Goal: Task Accomplishment & Management: Complete application form

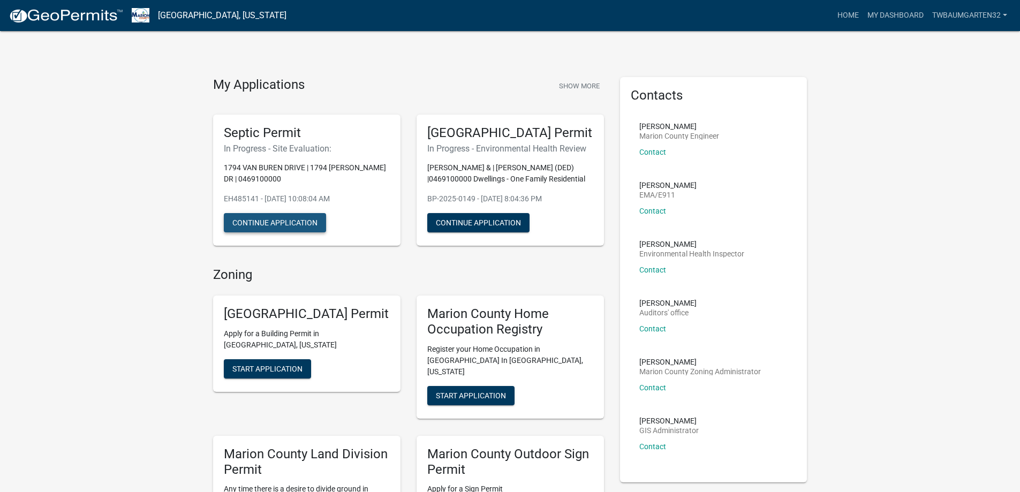
click at [307, 224] on button "Continue Application" at bounding box center [275, 222] width 102 height 19
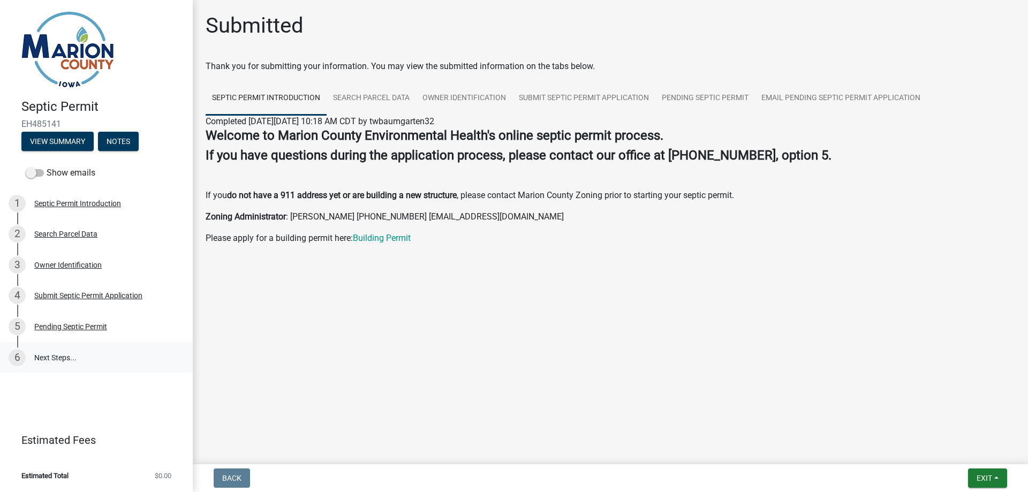
click at [51, 360] on link "6 Next Steps..." at bounding box center [96, 357] width 193 height 31
click at [95, 320] on div "5 Pending Septic Permit" at bounding box center [92, 326] width 167 height 17
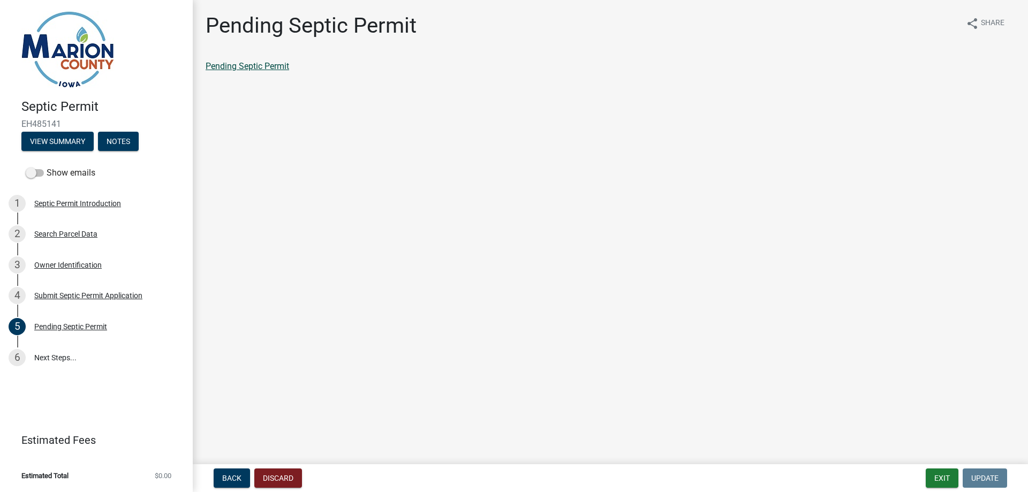
click at [277, 68] on link "Pending Septic Permit" at bounding box center [248, 66] width 84 height 10
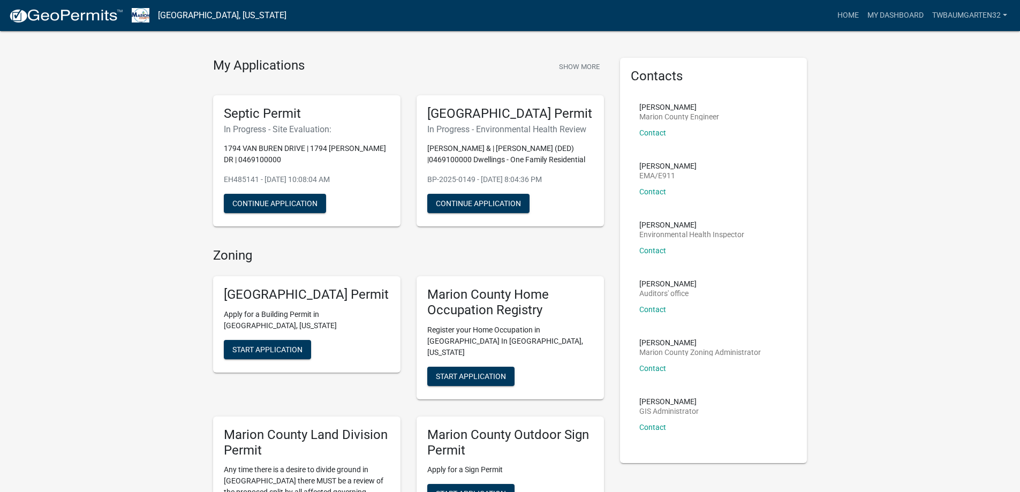
scroll to position [54, 0]
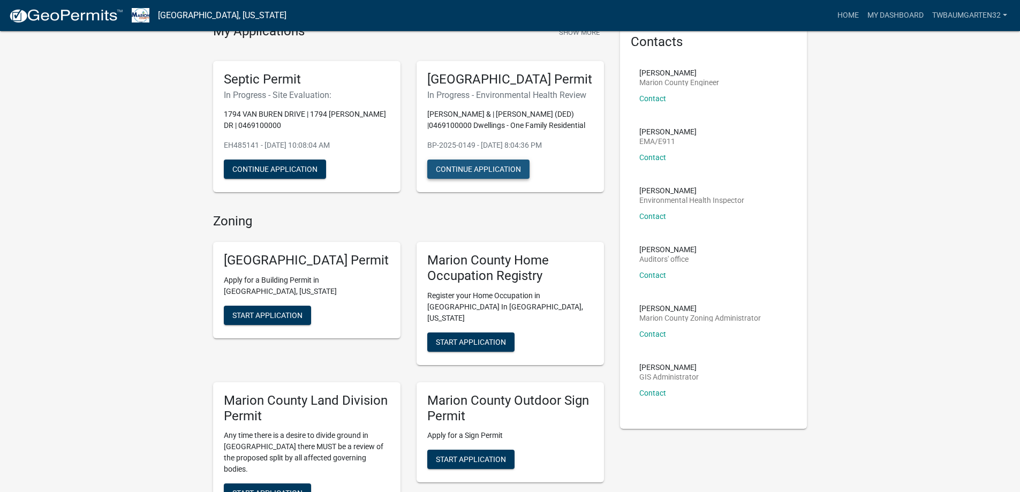
click at [488, 179] on button "Continue Application" at bounding box center [478, 169] width 102 height 19
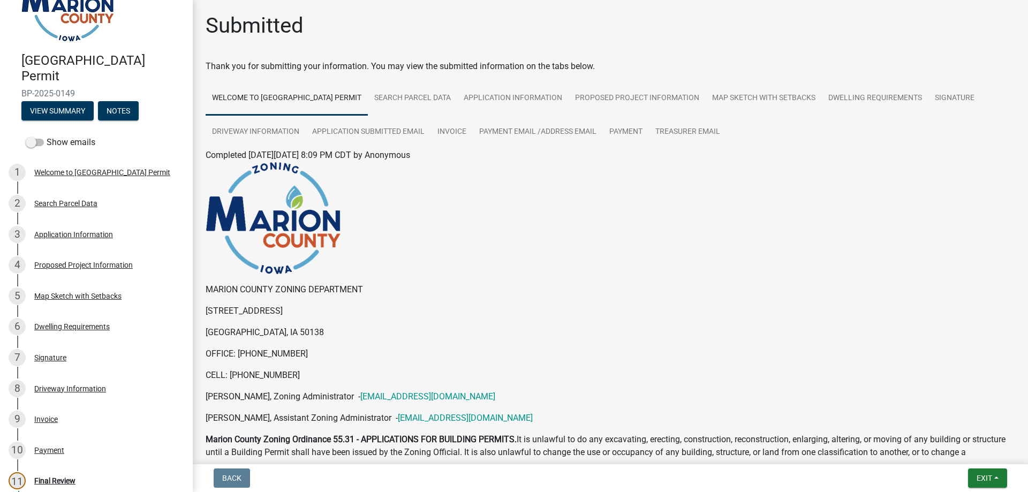
scroll to position [226, 0]
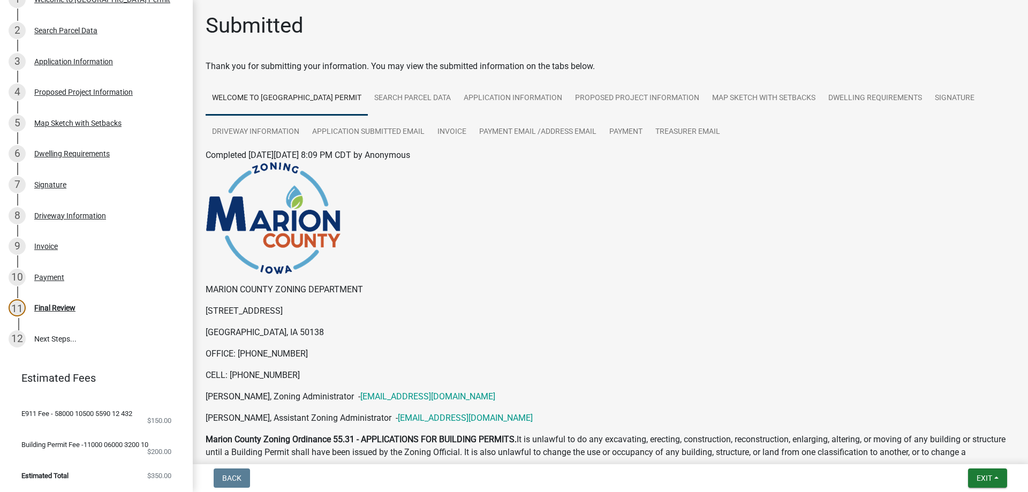
click at [78, 411] on li "E911 Fee - 58000 10500 5590 12 432 $150.00" at bounding box center [96, 417] width 193 height 31
click at [55, 304] on div "Final Review" at bounding box center [54, 307] width 41 height 7
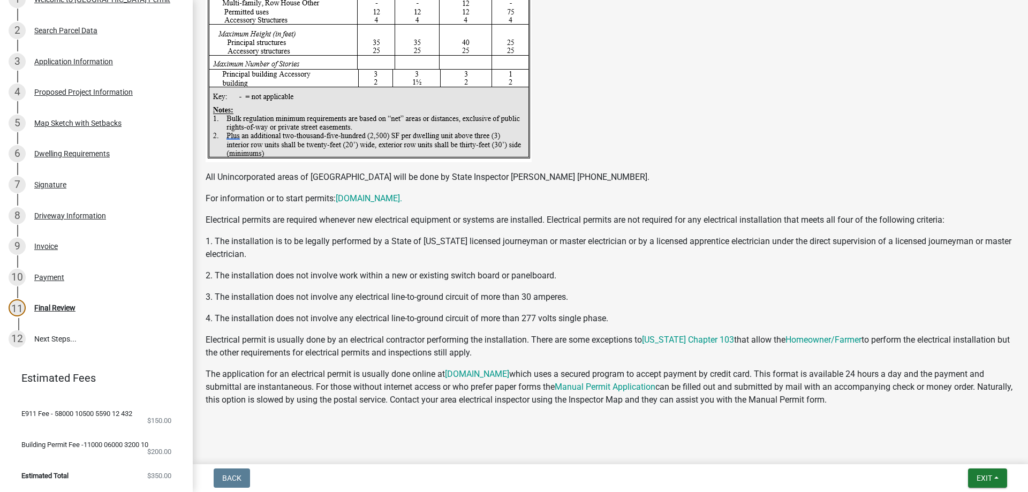
scroll to position [1937, 0]
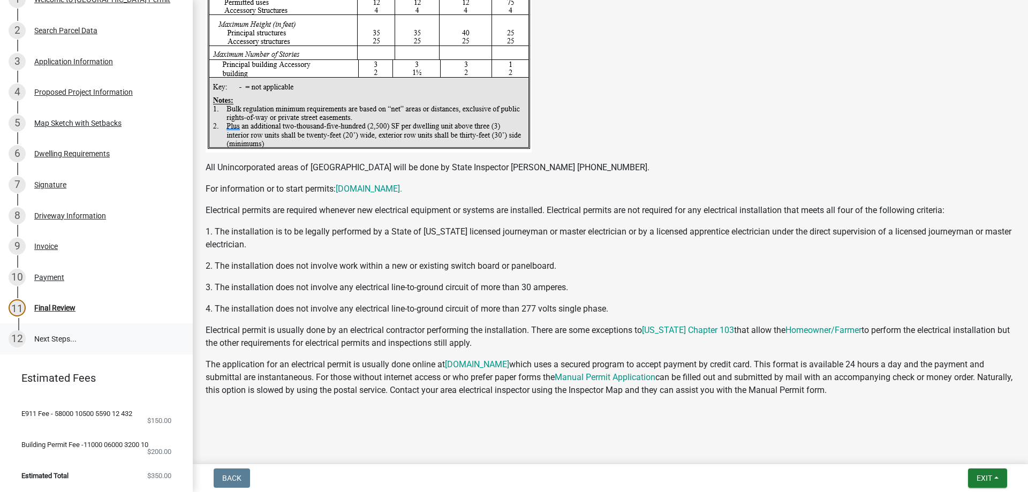
click at [46, 331] on link "12 Next Steps..." at bounding box center [96, 338] width 193 height 31
click at [47, 331] on link "12 Next Steps..." at bounding box center [96, 338] width 193 height 31
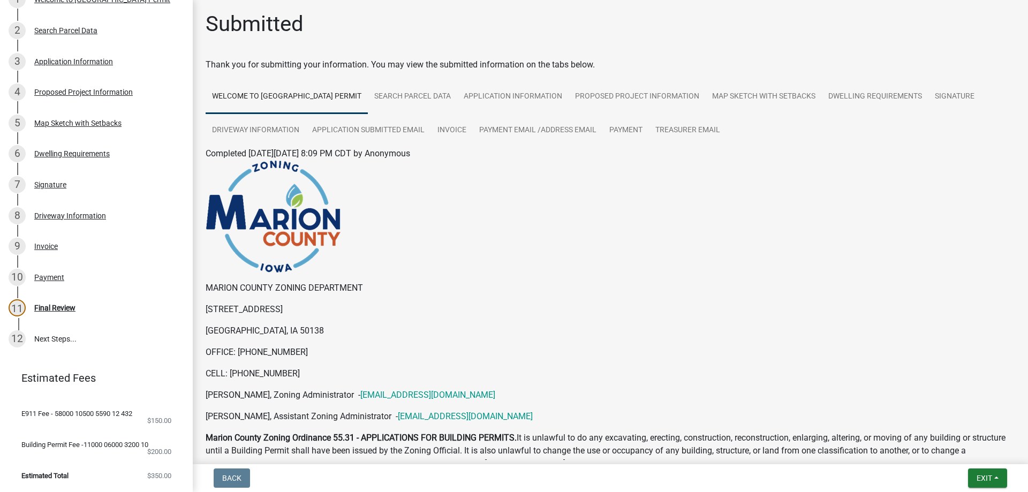
scroll to position [0, 0]
